Goal: Task Accomplishment & Management: Manage account settings

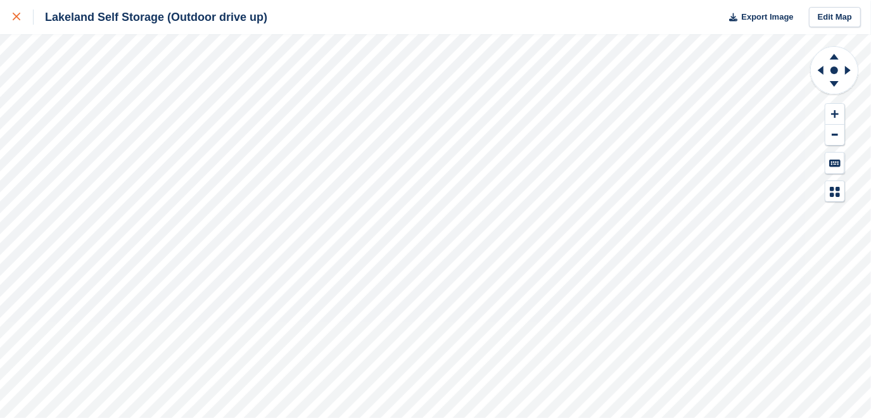
click at [22, 15] on div at bounding box center [23, 16] width 21 height 15
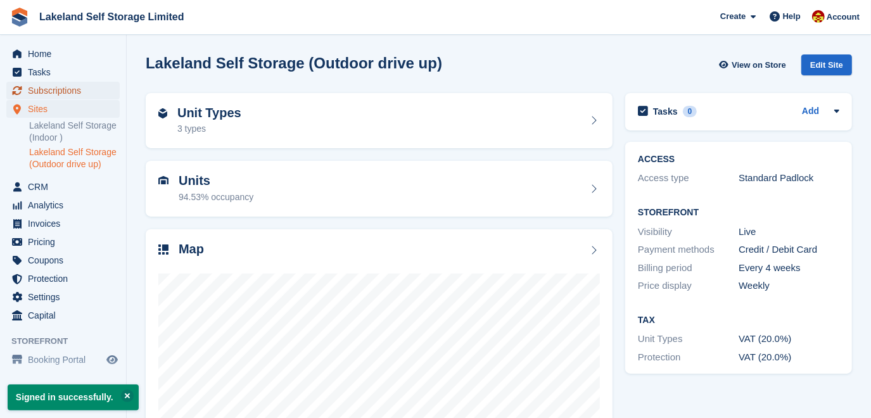
click at [58, 96] on span "Subscriptions" at bounding box center [66, 91] width 76 height 18
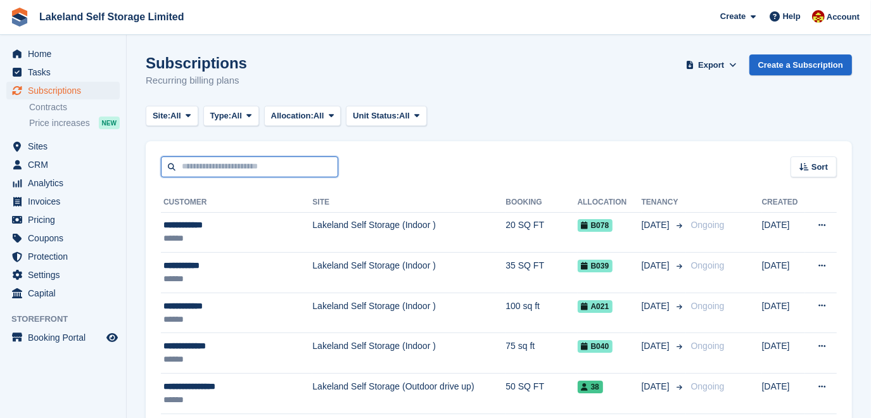
click at [210, 173] on input "text" at bounding box center [249, 166] width 177 height 21
type input "******"
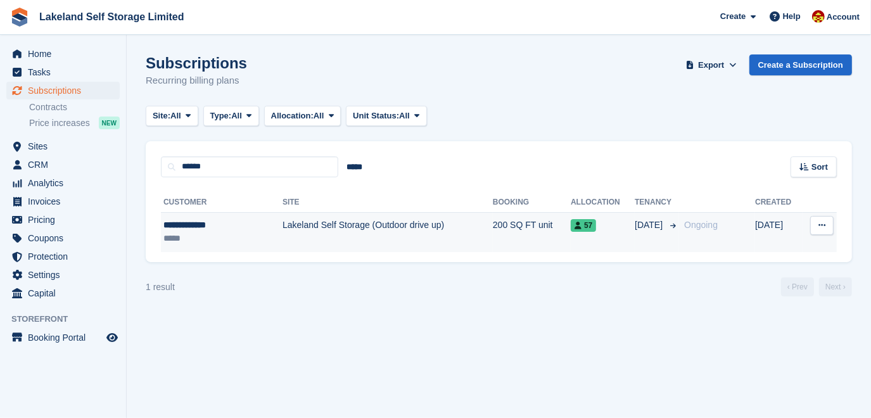
click at [316, 229] on td "Lakeland Self Storage (Outdoor drive up)" at bounding box center [387, 232] width 210 height 40
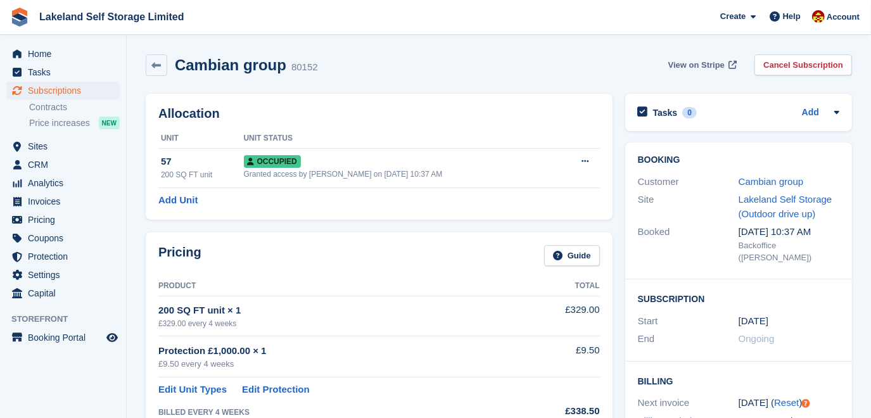
click at [685, 66] on span "View on Stripe" at bounding box center [696, 65] width 56 height 13
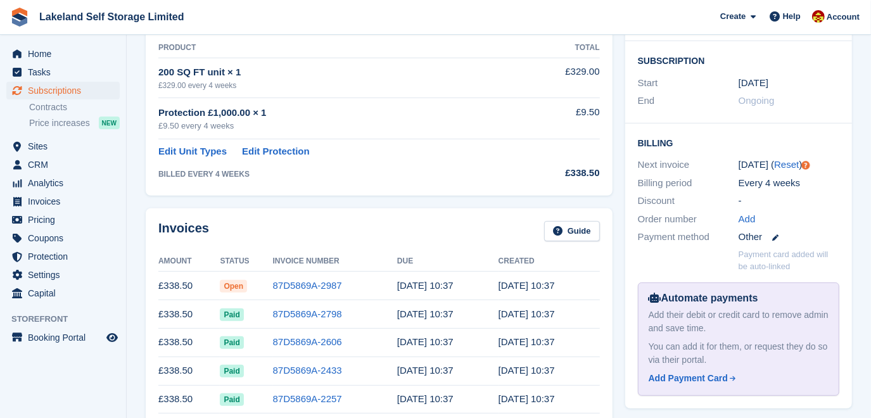
scroll to position [345, 0]
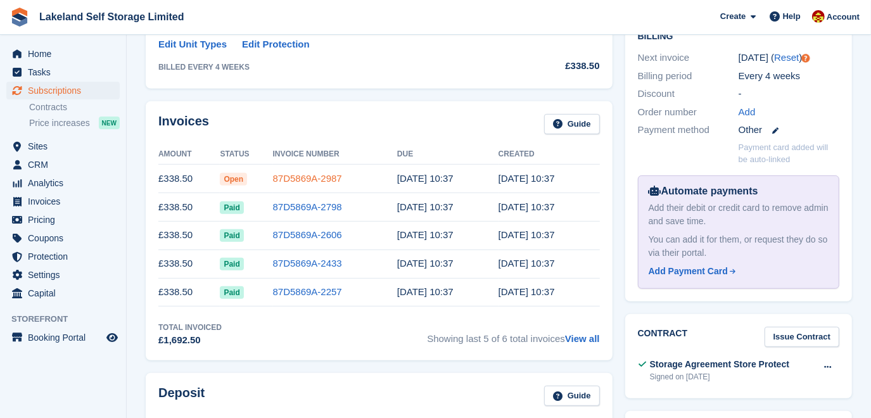
click at [307, 175] on link "87D5869A-2987" at bounding box center [307, 178] width 69 height 11
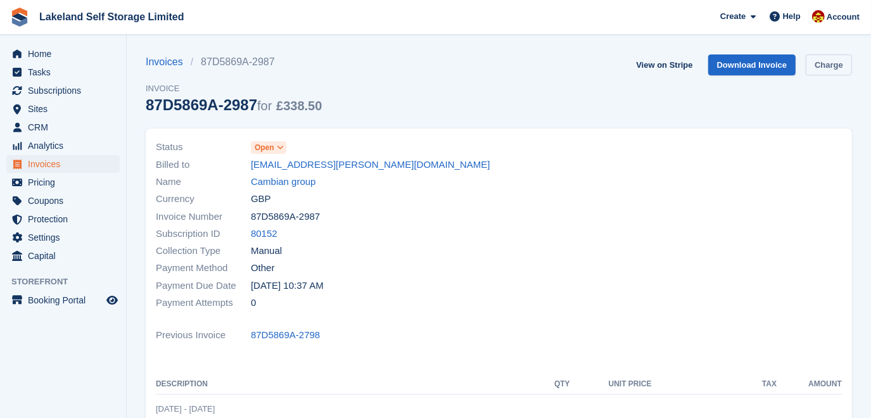
click at [831, 70] on link "Charge" at bounding box center [829, 64] width 46 height 21
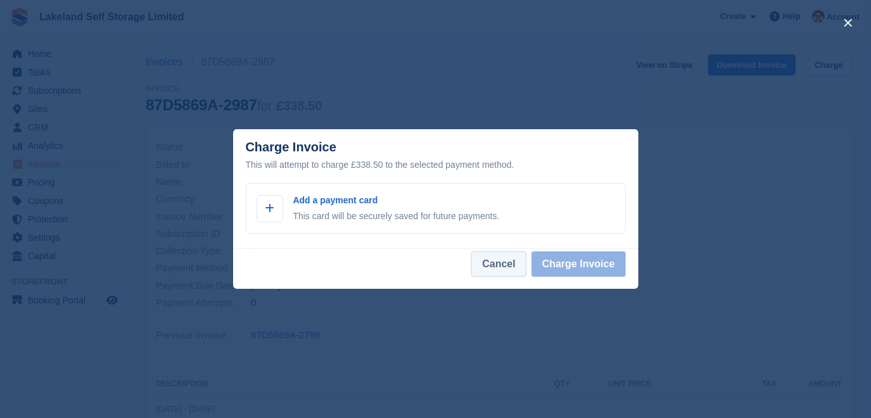
click at [512, 270] on button "Cancel" at bounding box center [498, 263] width 54 height 25
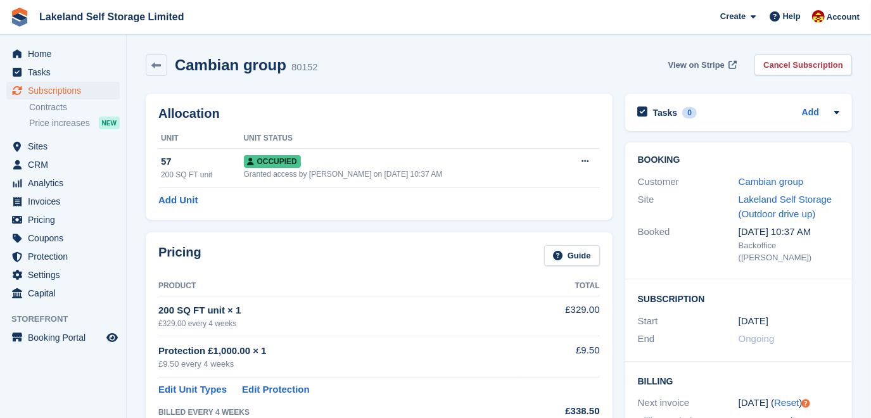
click at [697, 67] on span "View on Stripe" at bounding box center [696, 65] width 56 height 13
click at [66, 92] on span "Subscriptions" at bounding box center [66, 91] width 76 height 18
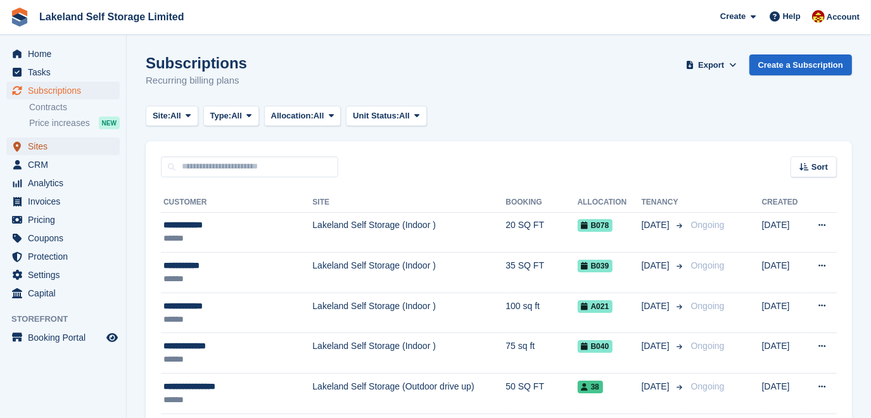
click at [58, 148] on span "Sites" at bounding box center [66, 146] width 76 height 18
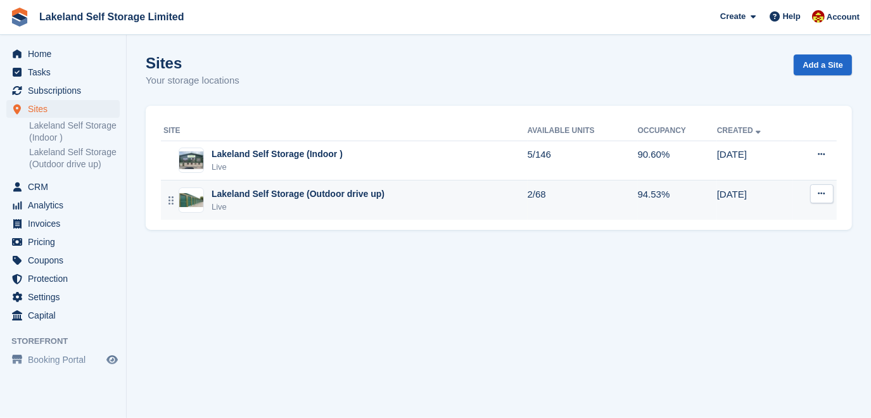
click at [304, 192] on div "Lakeland Self Storage (Outdoor drive up)" at bounding box center [298, 193] width 173 height 13
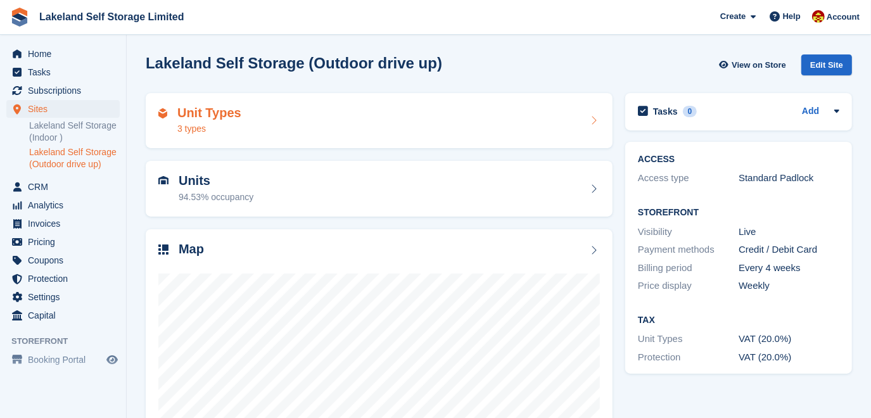
click at [591, 122] on icon at bounding box center [593, 120] width 13 height 10
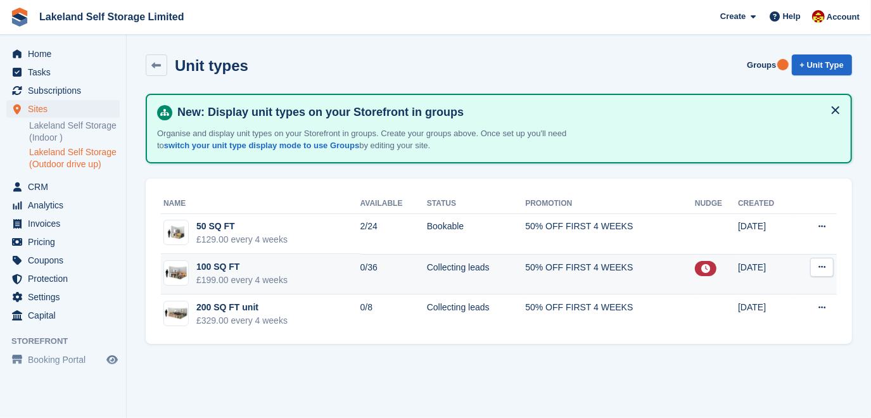
click at [701, 267] on icon at bounding box center [705, 268] width 9 height 9
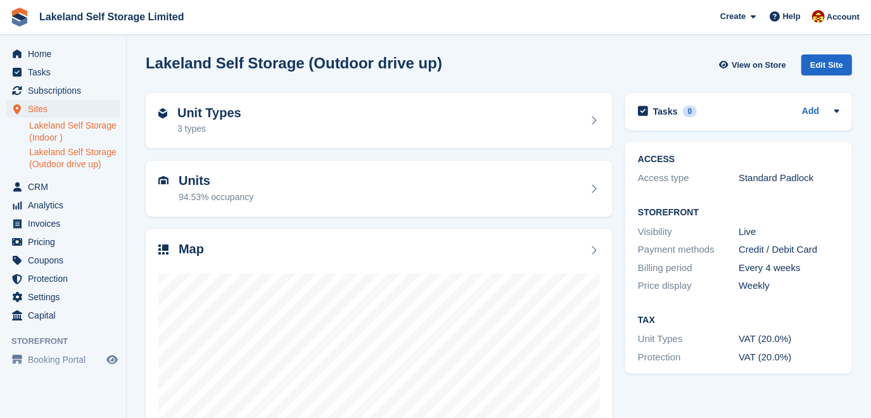
click at [108, 121] on link "Lakeland Self Storage (Indoor )" at bounding box center [74, 132] width 91 height 24
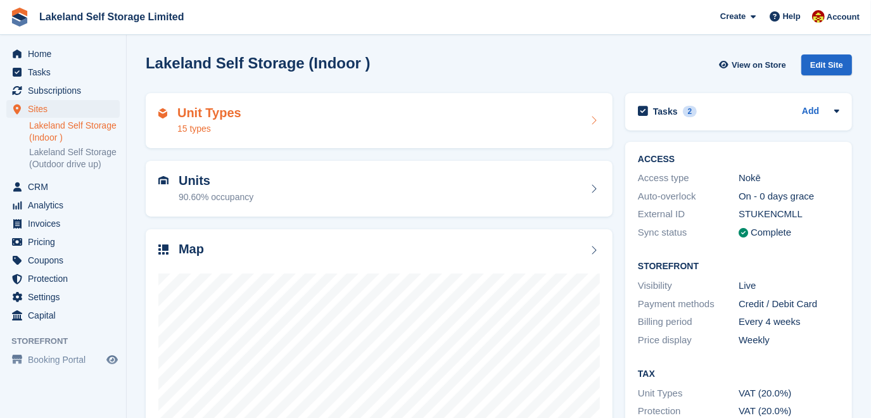
click at [211, 123] on div "15 types" at bounding box center [209, 128] width 64 height 13
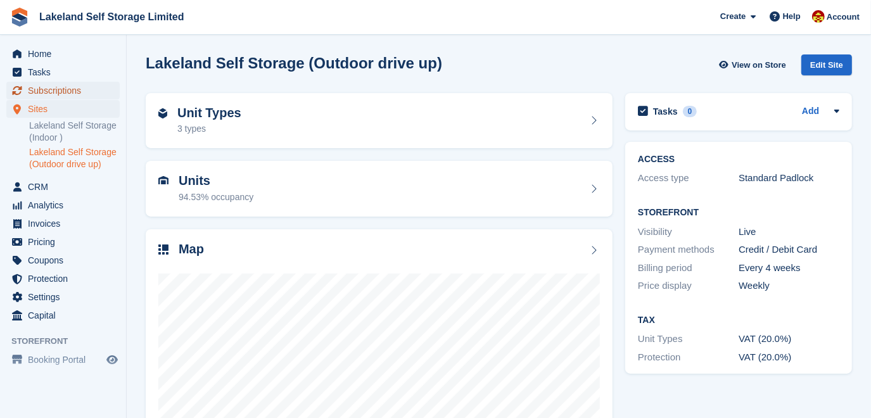
click at [42, 94] on span "Subscriptions" at bounding box center [66, 91] width 76 height 18
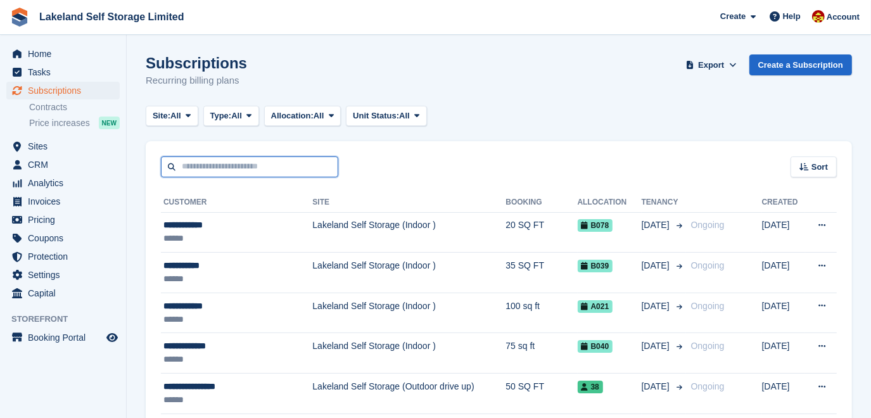
click at [243, 168] on input "text" at bounding box center [249, 166] width 177 height 21
type input "******"
click at [281, 170] on input "******" at bounding box center [249, 166] width 177 height 21
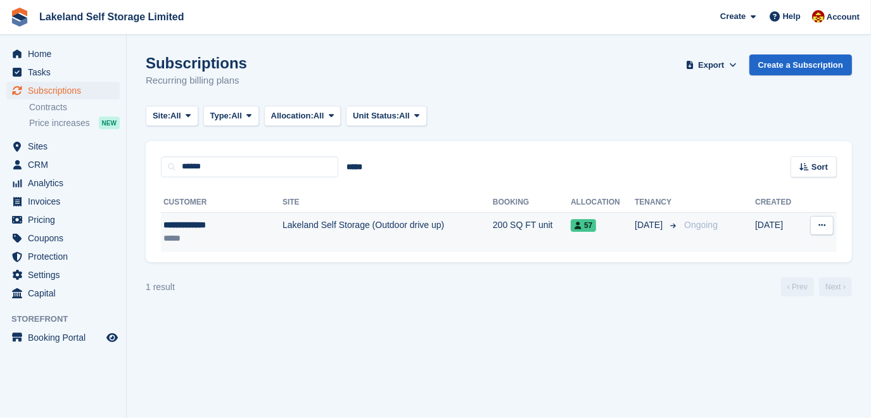
click at [351, 222] on td "Lakeland Self Storage (Outdoor drive up)" at bounding box center [387, 232] width 210 height 40
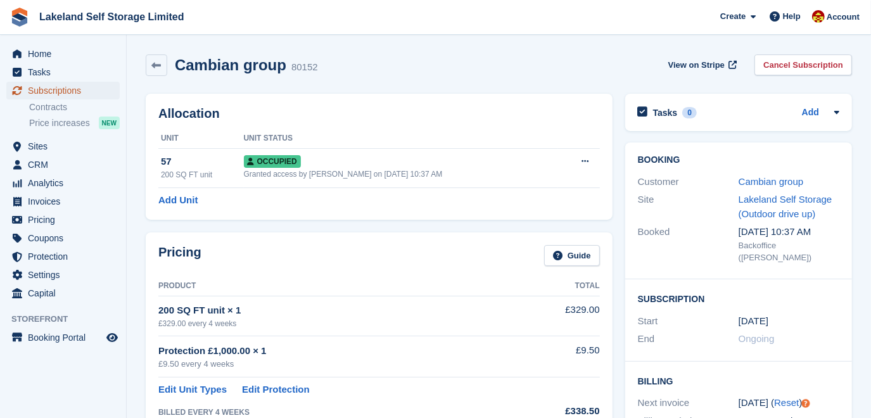
click at [63, 89] on span "Subscriptions" at bounding box center [66, 91] width 76 height 18
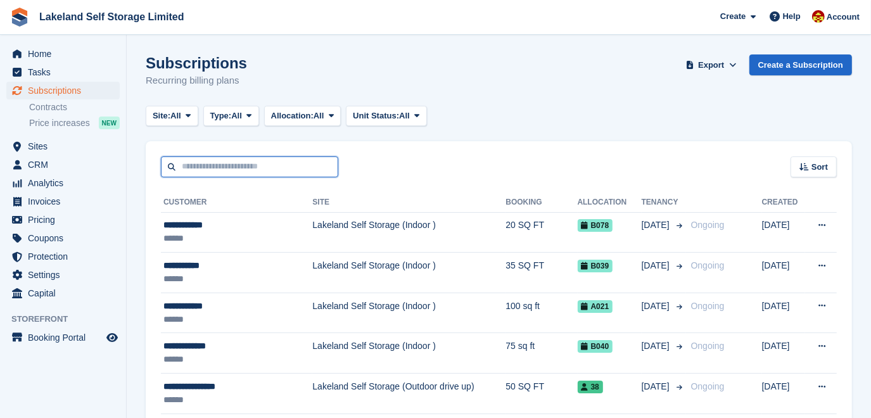
drag, startPoint x: 198, startPoint y: 170, endPoint x: 211, endPoint y: 172, distance: 12.9
click at [198, 170] on input "text" at bounding box center [249, 166] width 177 height 21
type input "**********"
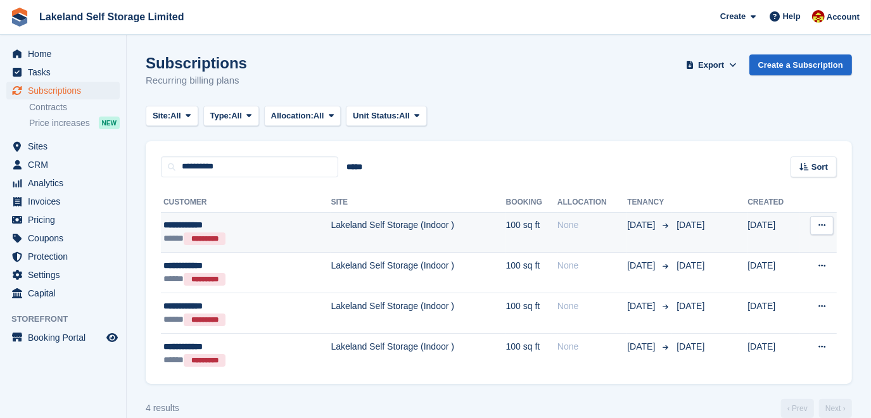
click at [348, 227] on td "Lakeland Self Storage (Indoor )" at bounding box center [418, 232] width 175 height 41
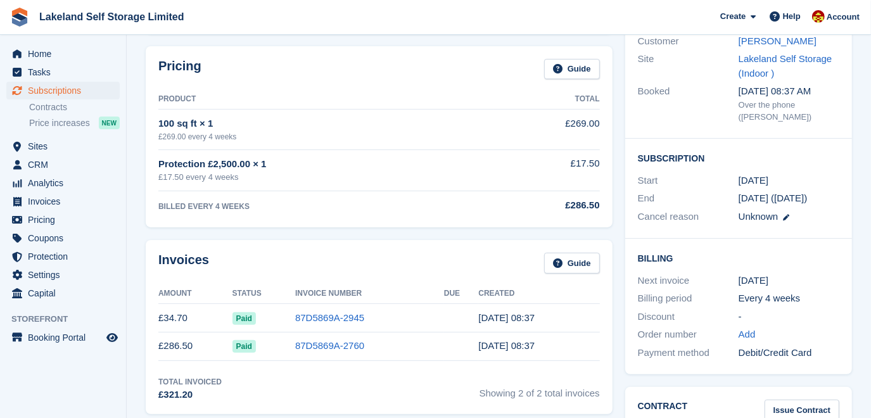
scroll to position [115, 0]
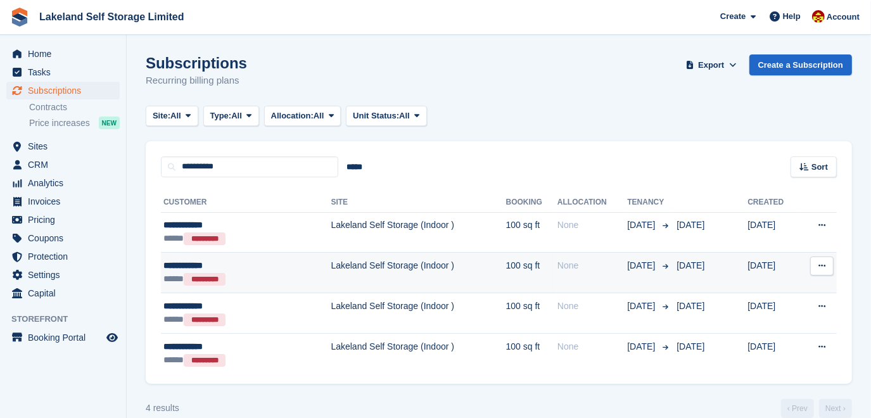
click at [334, 269] on td "Lakeland Self Storage (Indoor )" at bounding box center [418, 273] width 175 height 41
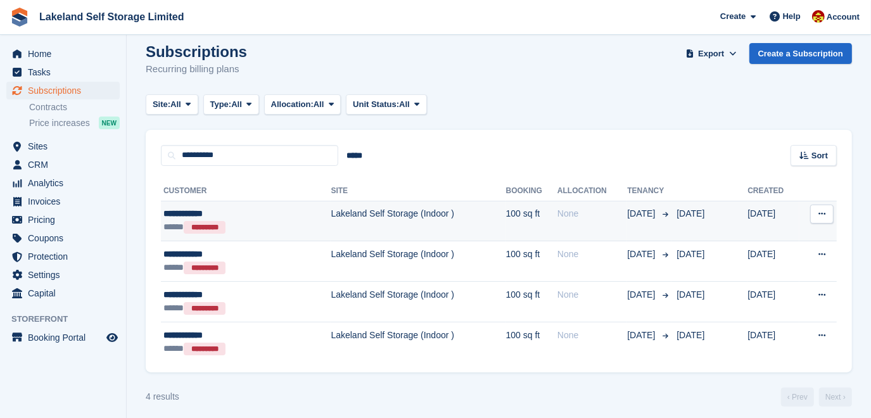
scroll to position [18, 0]
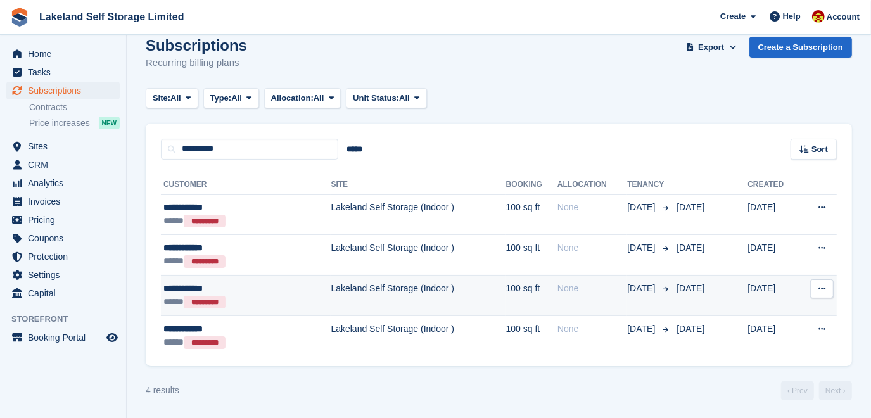
click at [370, 285] on td "Lakeland Self Storage (Indoor )" at bounding box center [418, 295] width 175 height 41
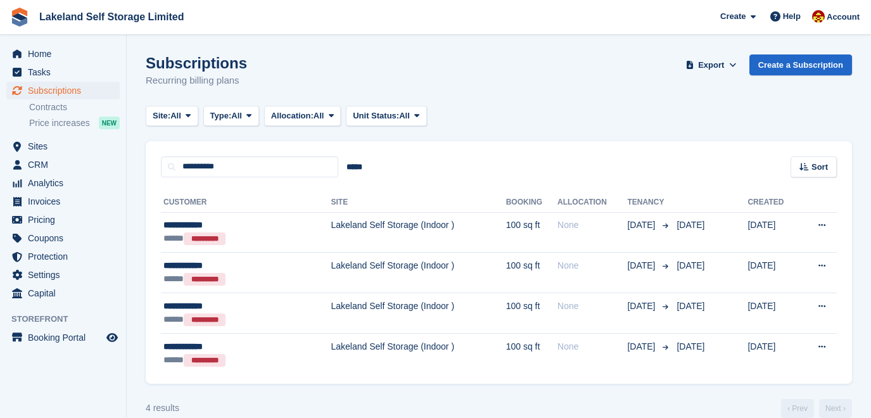
scroll to position [18, 0]
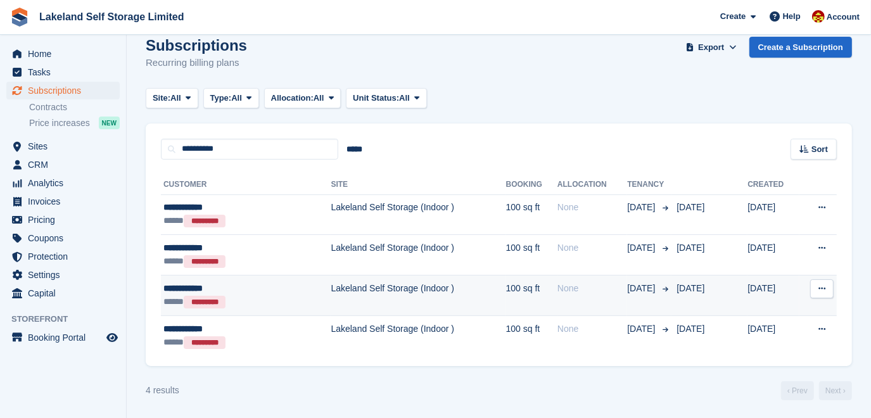
click at [336, 282] on td "Lakeland Self Storage (Indoor )" at bounding box center [418, 295] width 175 height 41
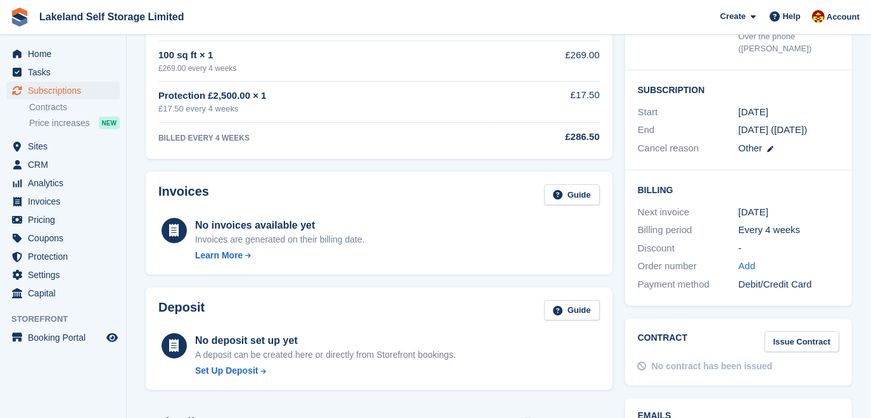
scroll to position [230, 0]
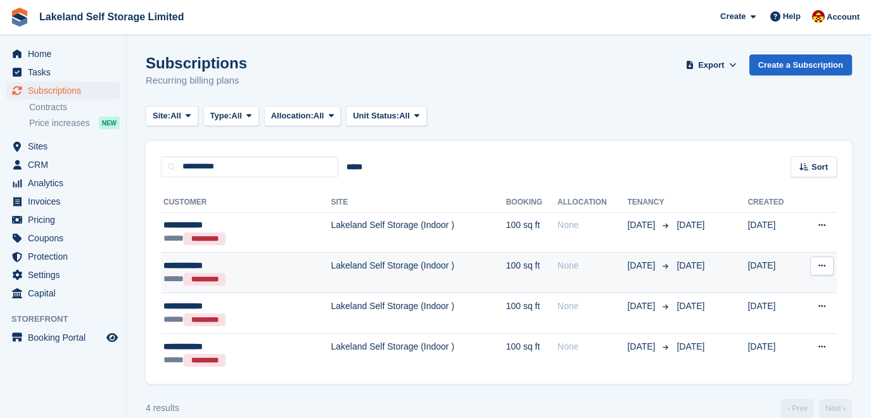
scroll to position [18, 0]
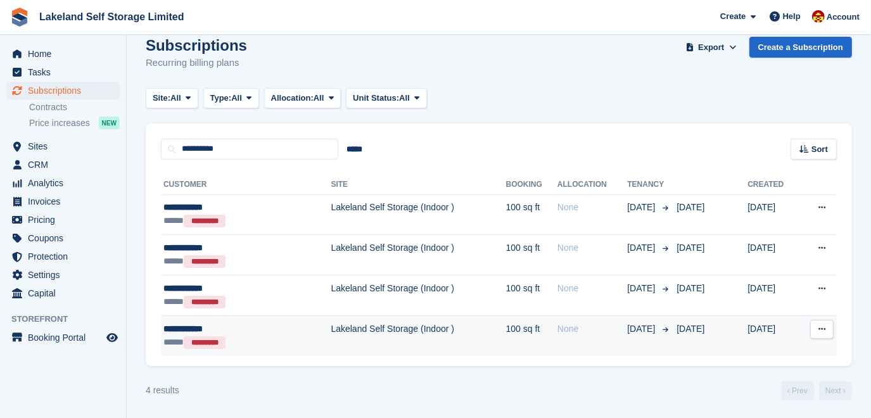
click at [331, 329] on td "Lakeland Self Storage (Indoor )" at bounding box center [418, 335] width 175 height 40
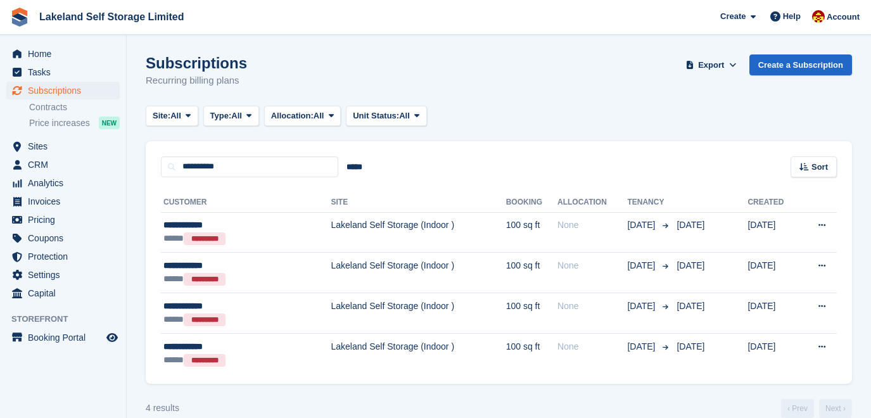
scroll to position [18, 0]
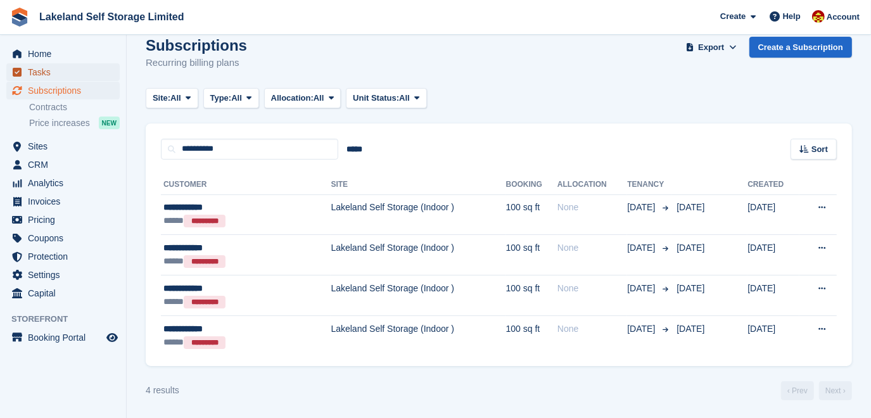
click at [35, 77] on span "Tasks" at bounding box center [66, 72] width 76 height 18
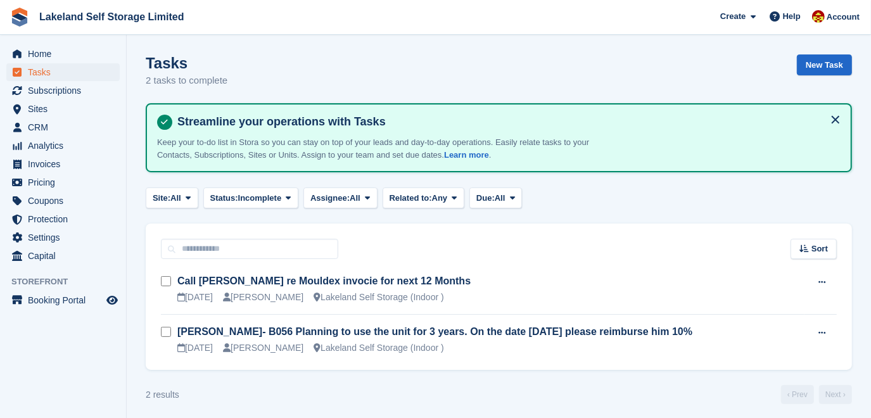
scroll to position [4, 0]
